Goal: Information Seeking & Learning: Understand process/instructions

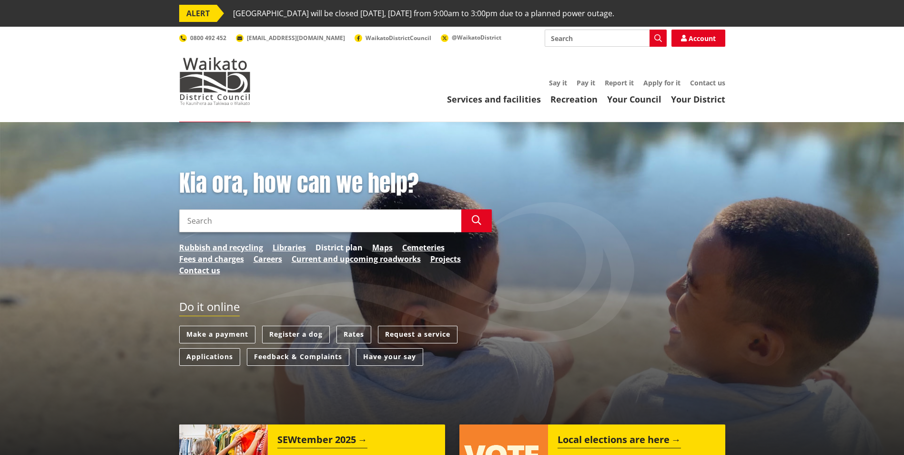
click at [340, 246] on link "District plan" at bounding box center [339, 247] width 47 height 11
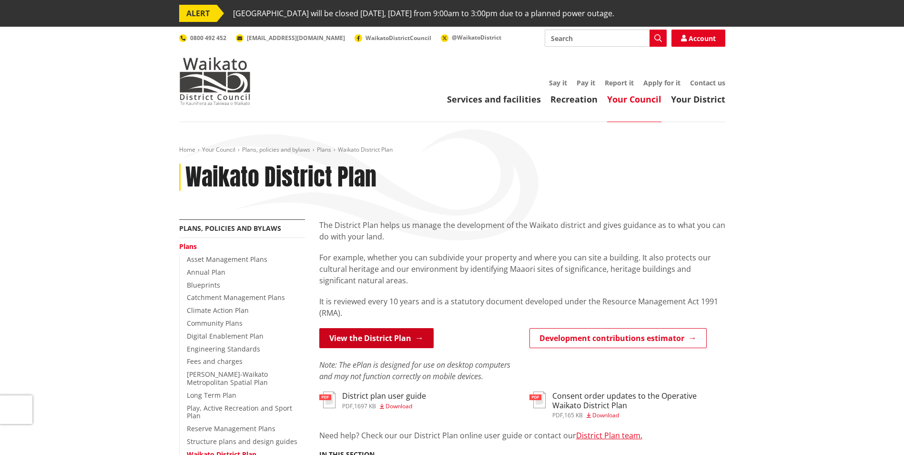
click at [382, 340] on link "View the District Plan" at bounding box center [376, 338] width 114 height 20
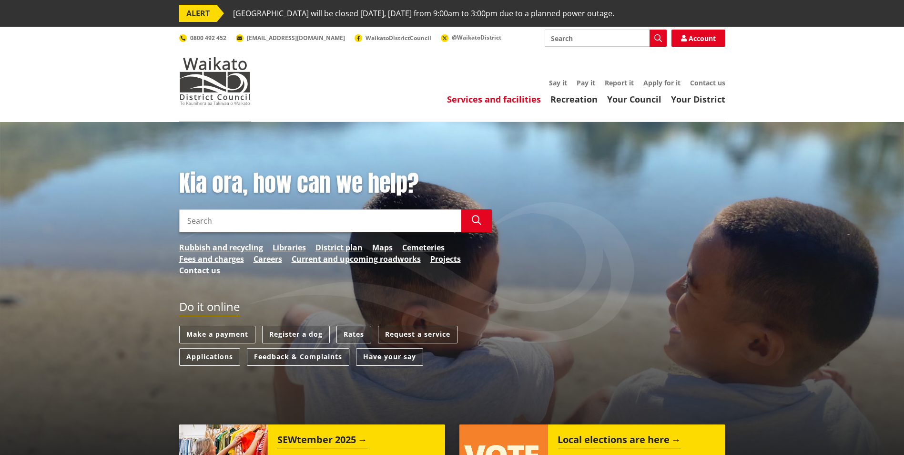
click at [494, 95] on link "Services and facilities" at bounding box center [494, 98] width 94 height 11
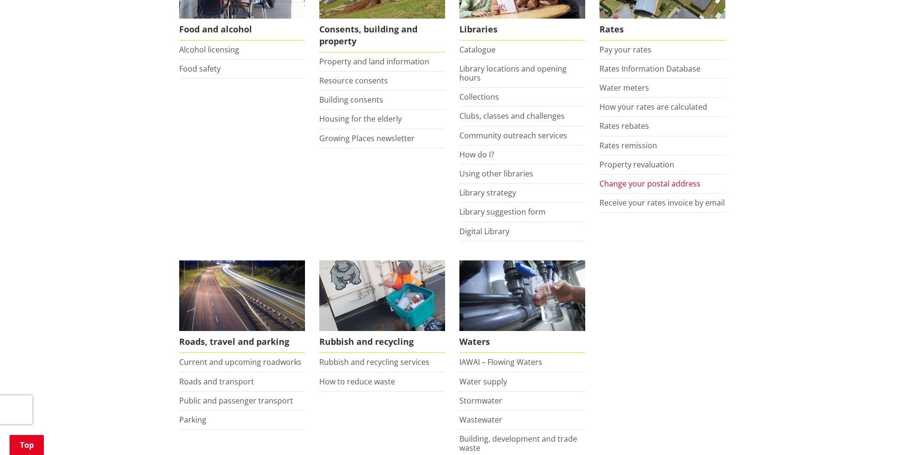
scroll to position [572, 0]
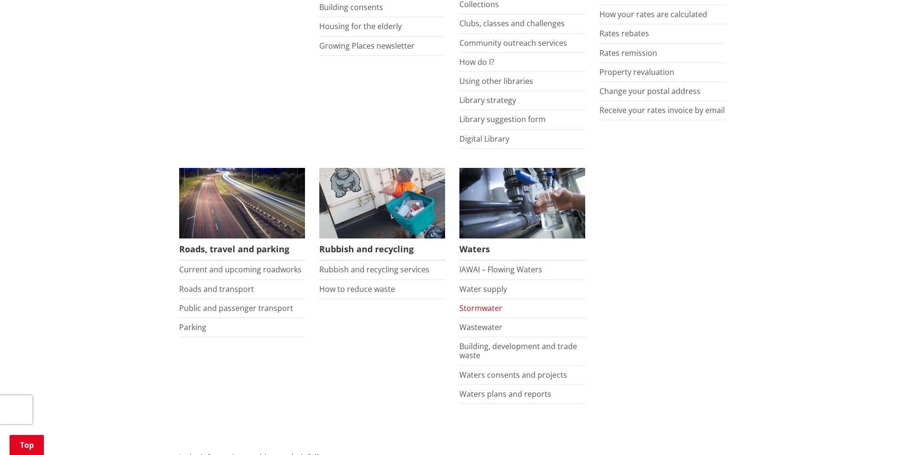
click at [477, 308] on link "Stormwater" at bounding box center [481, 308] width 43 height 10
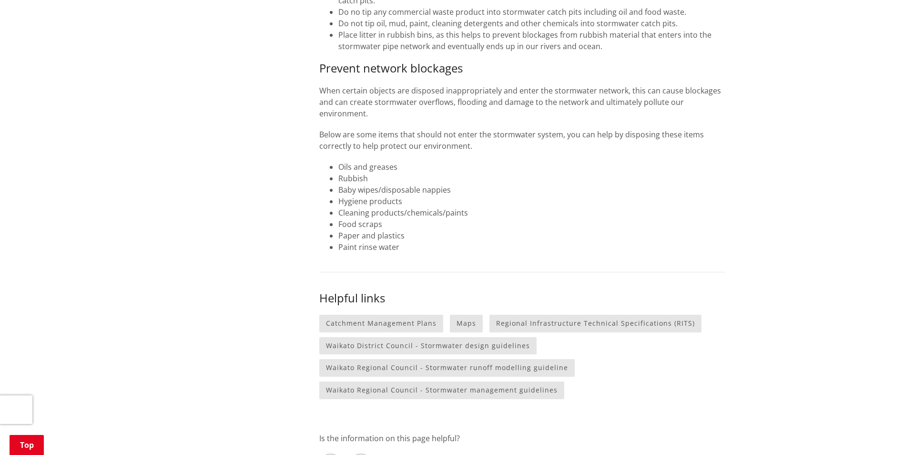
scroll to position [906, 0]
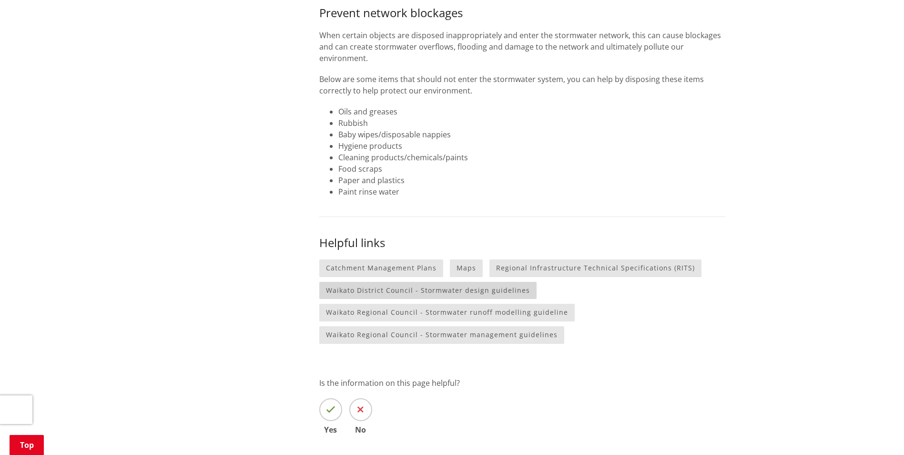
click at [448, 282] on link "Waikato District Council - Stormwater design guidelines" at bounding box center [427, 291] width 217 height 18
